Goal: Task Accomplishment & Management: Manage account settings

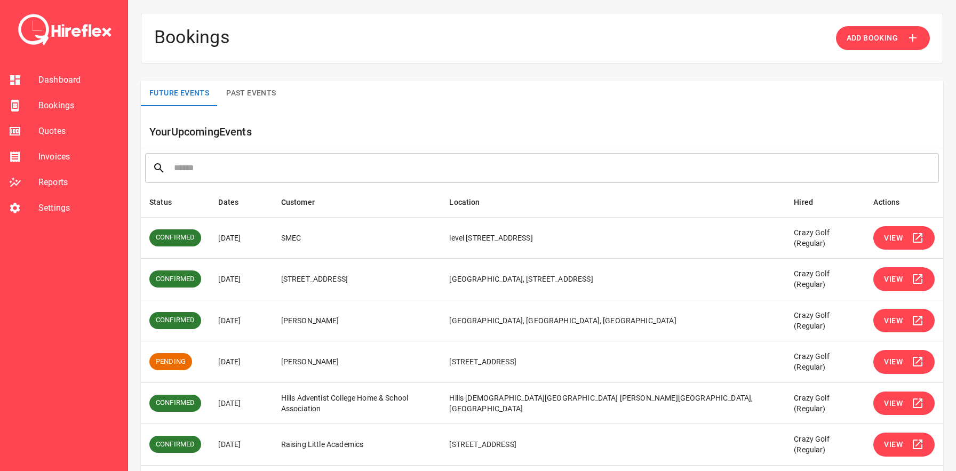
click at [339, 282] on td "[STREET_ADDRESS]" at bounding box center [357, 280] width 169 height 42
click at [346, 278] on td "[STREET_ADDRESS]" at bounding box center [357, 280] width 169 height 42
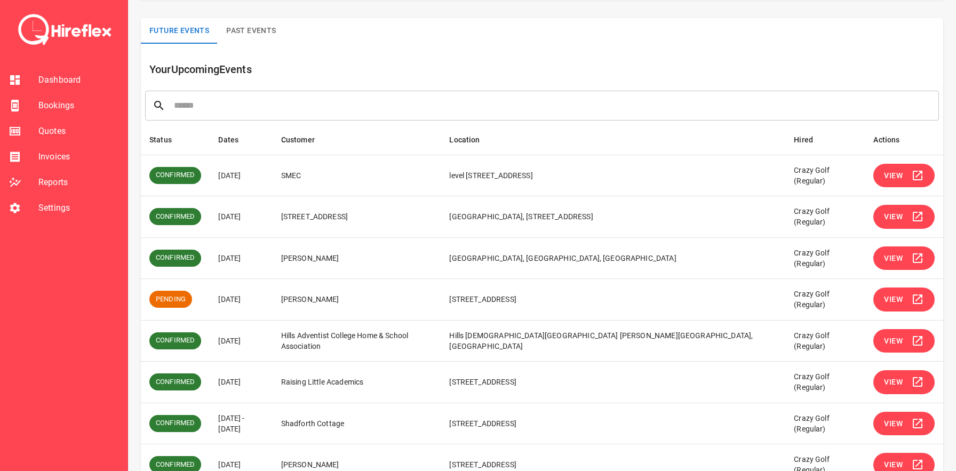
scroll to position [64, 0]
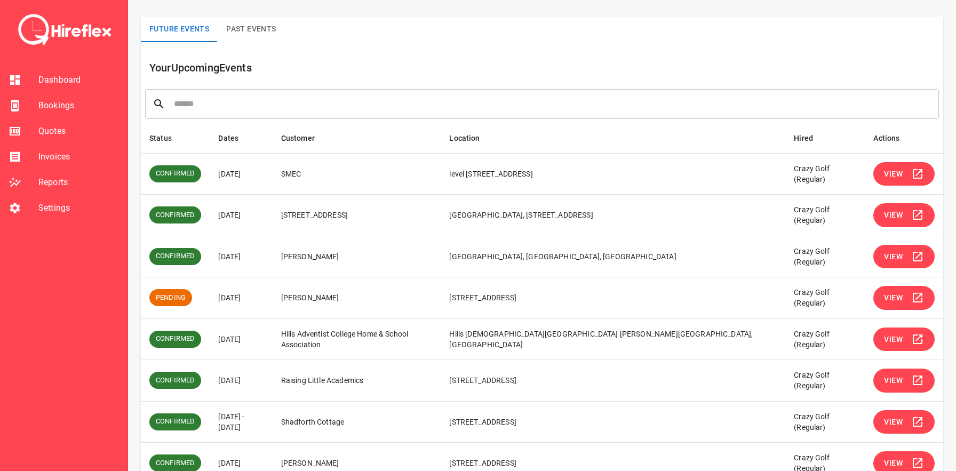
click at [902, 300] on button "View" at bounding box center [903, 298] width 61 height 24
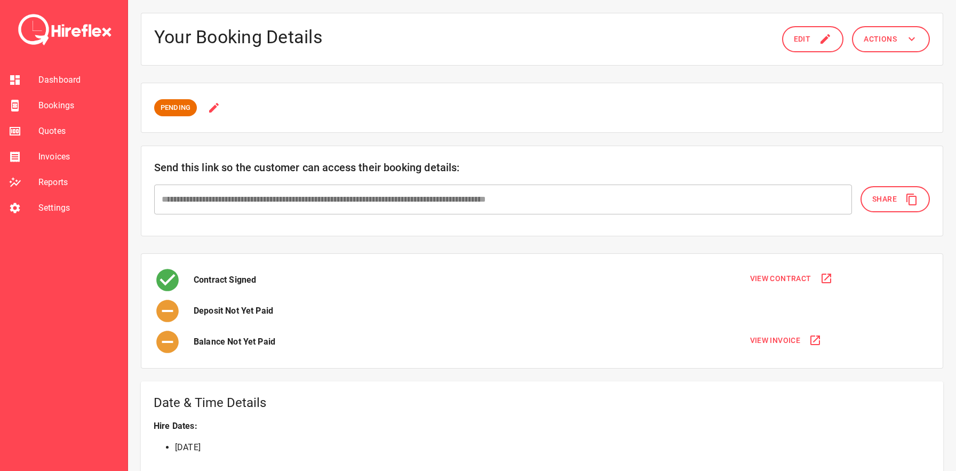
click at [212, 109] on icon at bounding box center [214, 107] width 10 height 10
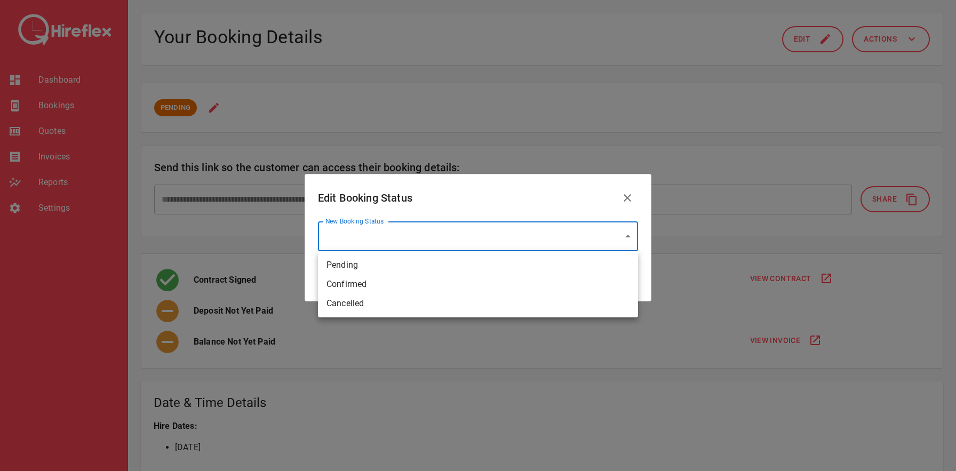
click at [366, 272] on li "Pending" at bounding box center [478, 264] width 320 height 19
click at [359, 283] on li "Confirmed" at bounding box center [478, 284] width 320 height 19
type input "*********"
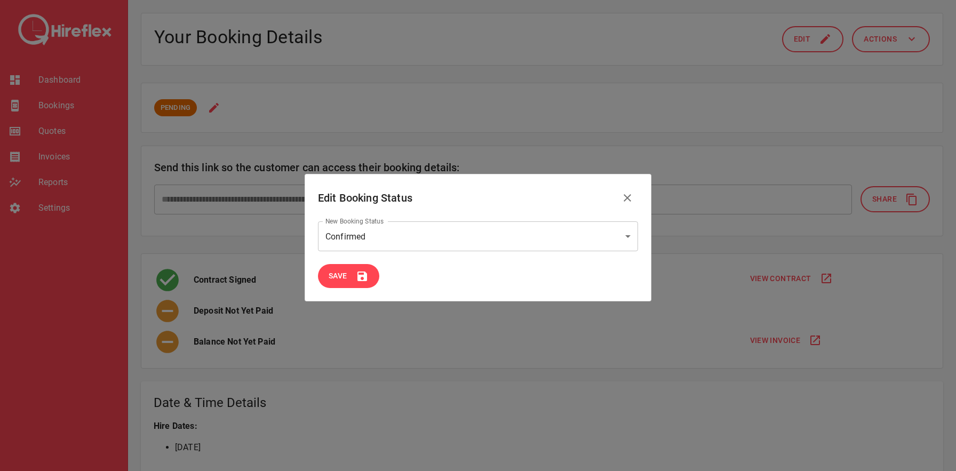
click at [339, 278] on span "Save" at bounding box center [338, 275] width 19 height 13
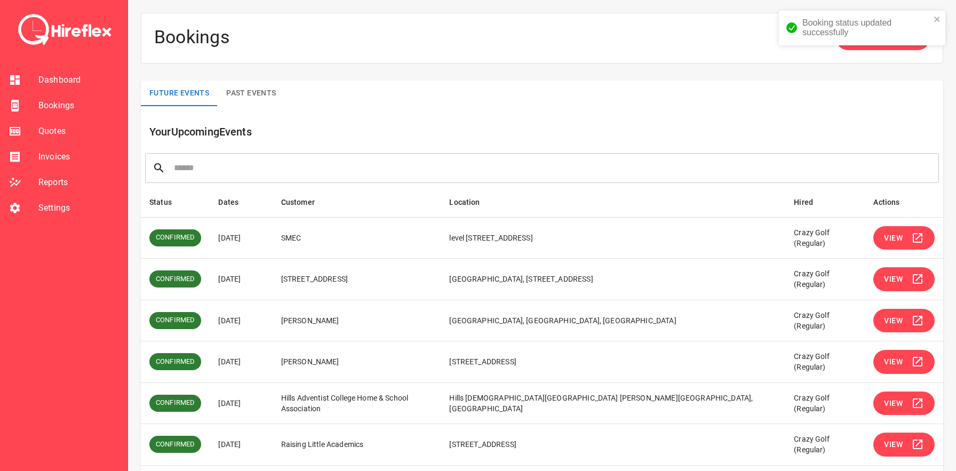
scroll to position [200, 0]
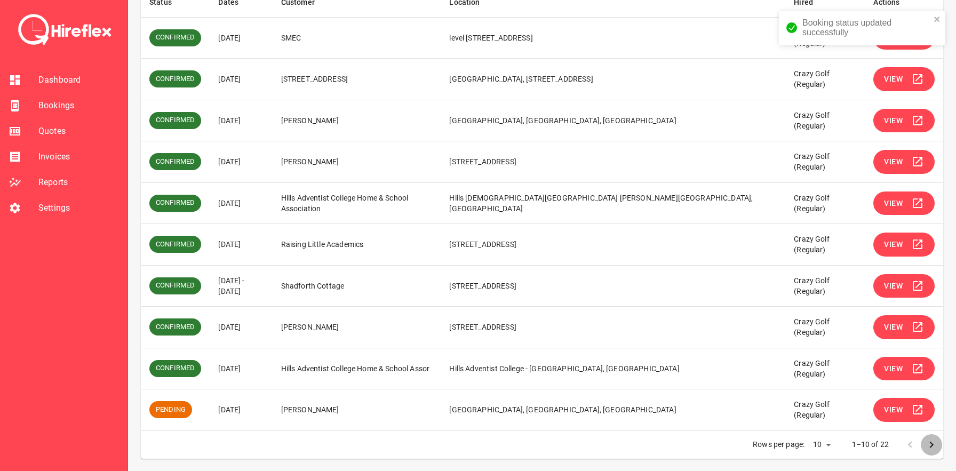
click at [925, 443] on icon "Go to next page" at bounding box center [931, 444] width 13 height 13
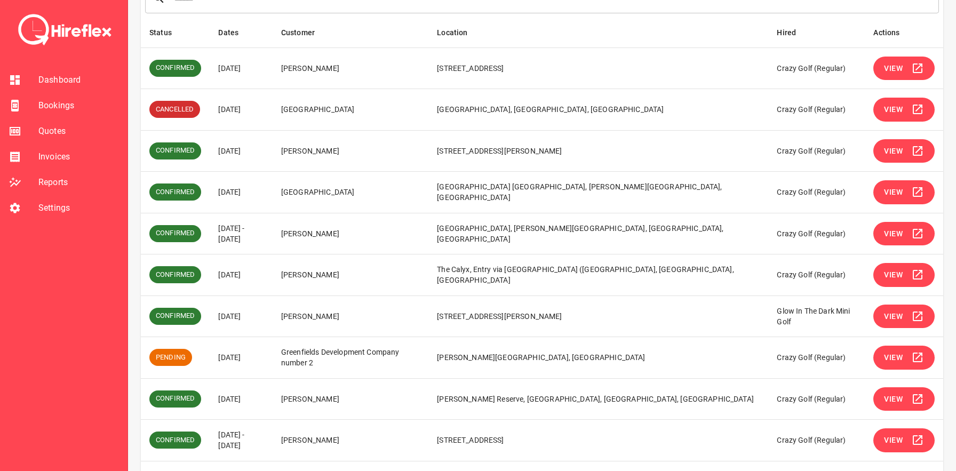
scroll to position [170, 0]
click at [237, 271] on td "[DATE]" at bounding box center [241, 275] width 63 height 42
click at [314, 244] on td "[PERSON_NAME]" at bounding box center [351, 233] width 156 height 42
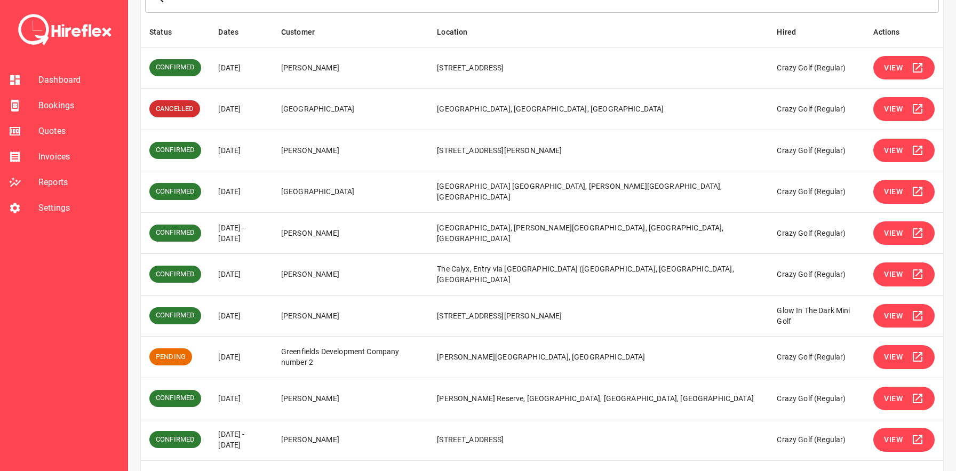
click at [333, 230] on td "[PERSON_NAME]" at bounding box center [351, 233] width 156 height 42
click at [342, 230] on td "[PERSON_NAME]" at bounding box center [351, 233] width 156 height 42
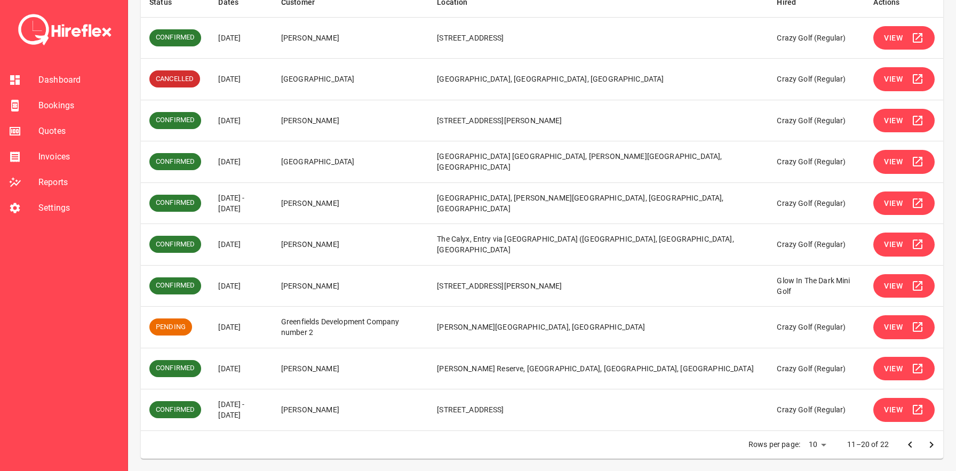
scroll to position [0, 0]
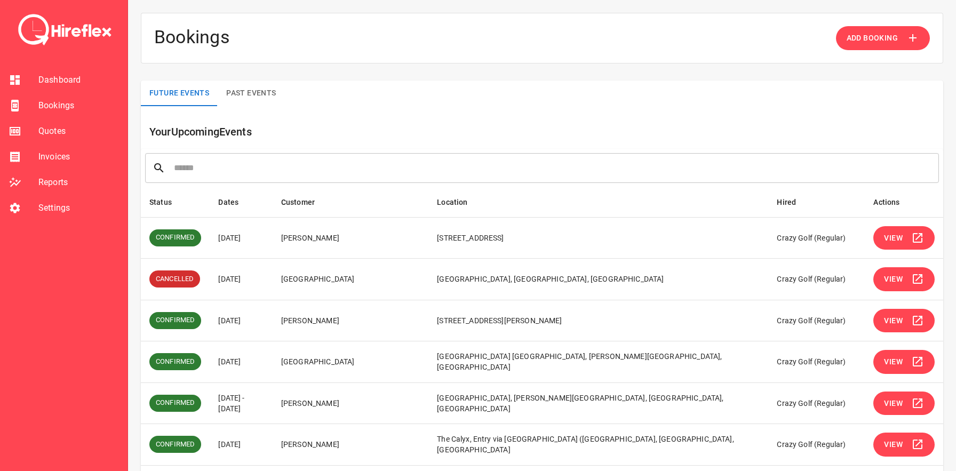
click at [37, 184] on div at bounding box center [24, 182] width 30 height 13
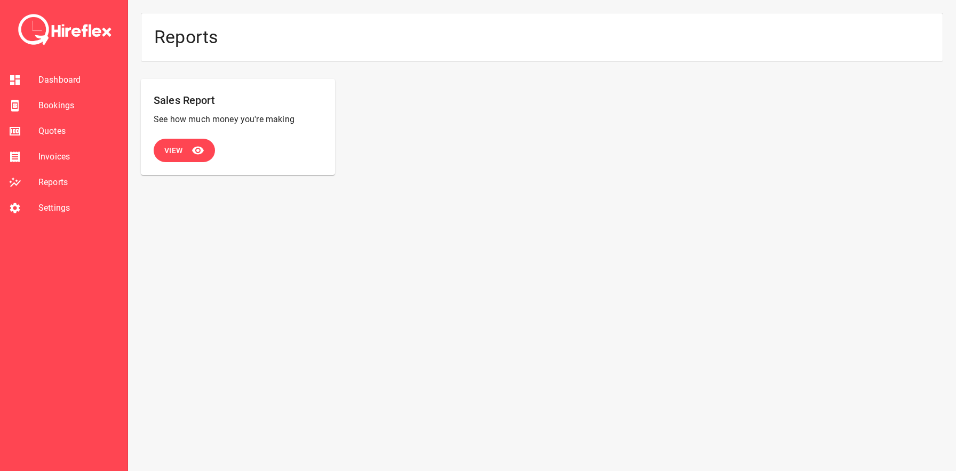
click at [189, 153] on button "View" at bounding box center [184, 151] width 61 height 24
